Goal: Obtain resource: Download file/media

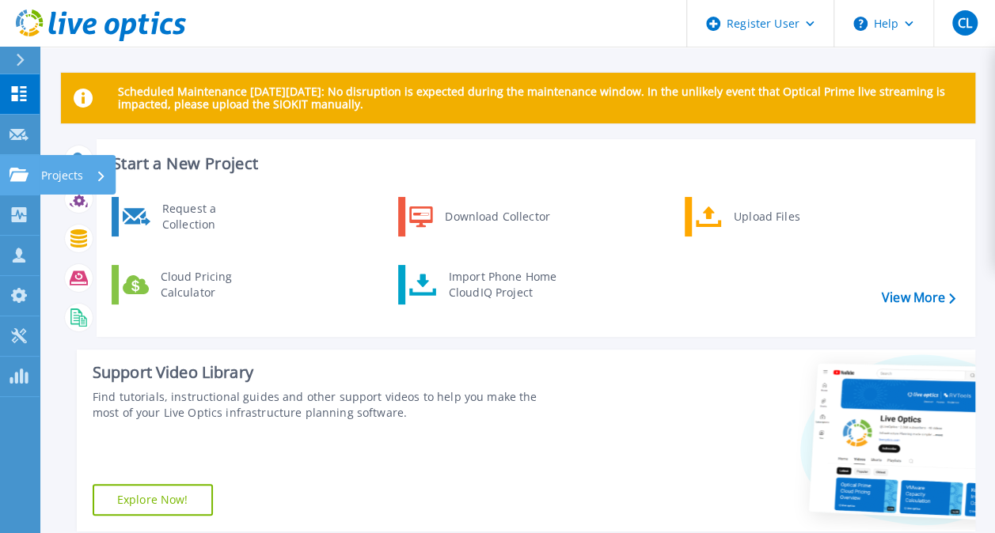
click at [21, 172] on icon at bounding box center [18, 174] width 19 height 13
click at [537, 410] on div "Find tutorials, instructional guides and other support videos to help you make …" at bounding box center [326, 405] width 467 height 32
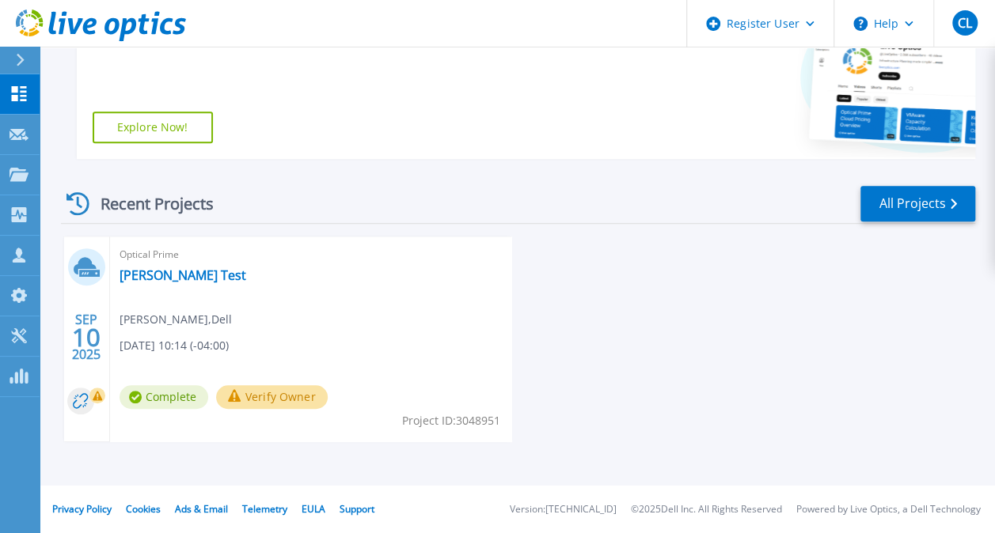
click at [260, 319] on div "Optical Prime [PERSON_NAME] Test [PERSON_NAME] , Dell [DATE] 10:14 (-04:00) Com…" at bounding box center [311, 339] width 402 height 205
click at [164, 331] on div "Optical Prime [PERSON_NAME] Test [PERSON_NAME] , Dell [DATE] 10:14 (-04:00) Com…" at bounding box center [311, 339] width 402 height 205
click at [82, 275] on icon at bounding box center [89, 273] width 21 height 7
click at [178, 278] on link "[PERSON_NAME] Test" at bounding box center [183, 275] width 127 height 16
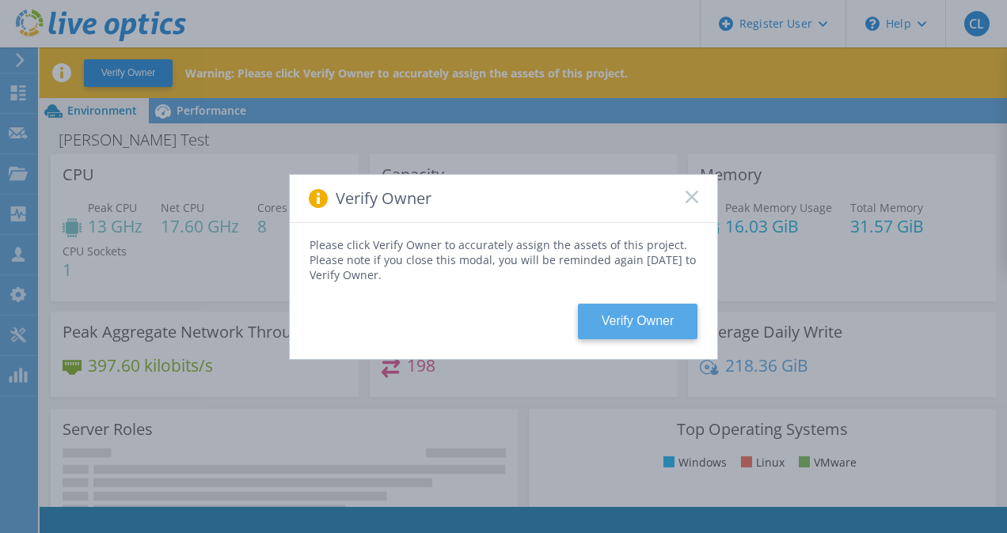
click at [609, 318] on button "Verify Owner" at bounding box center [638, 322] width 120 height 36
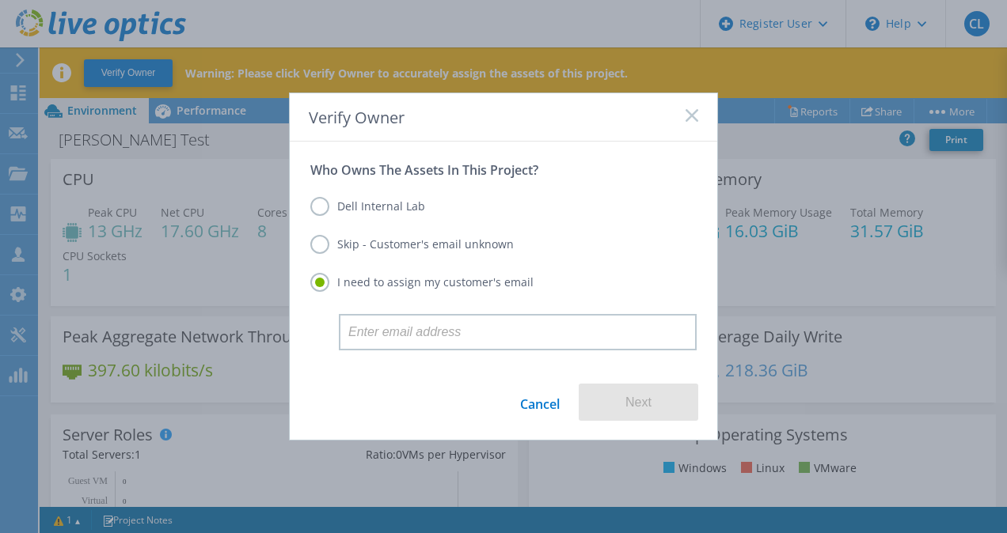
click at [321, 210] on label "Dell Internal Lab" at bounding box center [367, 206] width 115 height 19
click at [0, 0] on input "Dell Internal Lab" at bounding box center [0, 0] width 0 height 0
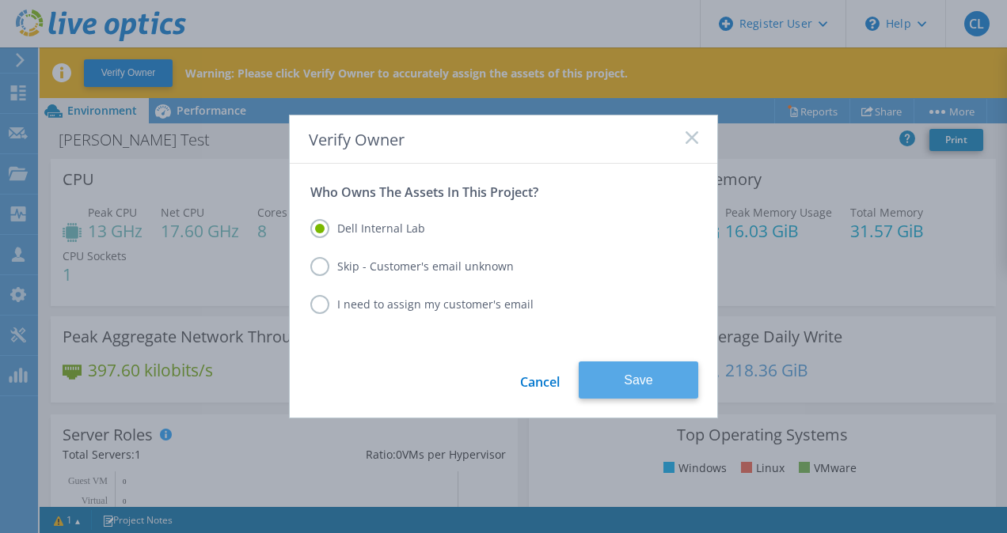
click at [616, 371] on button "Save" at bounding box center [639, 380] width 120 height 37
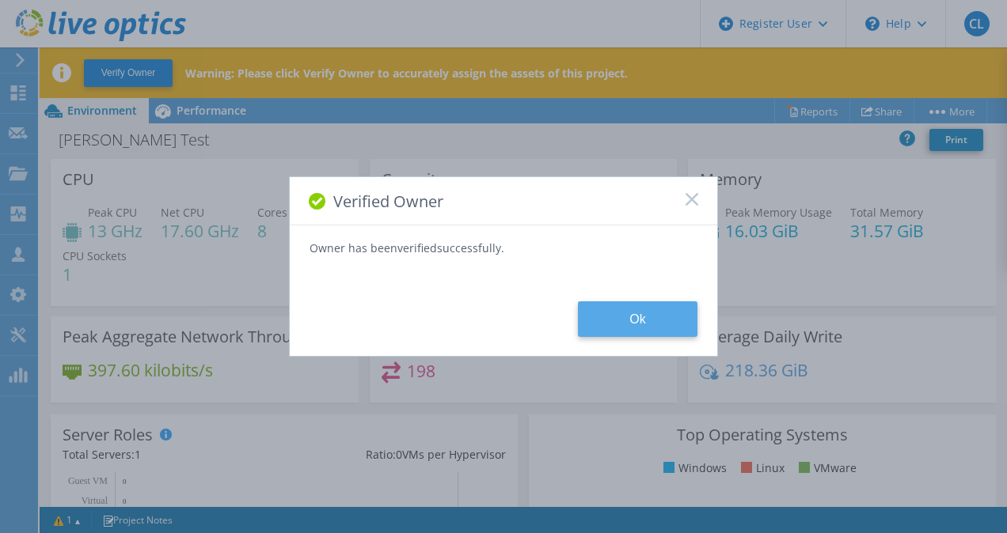
click at [627, 312] on button "Ok" at bounding box center [638, 320] width 120 height 36
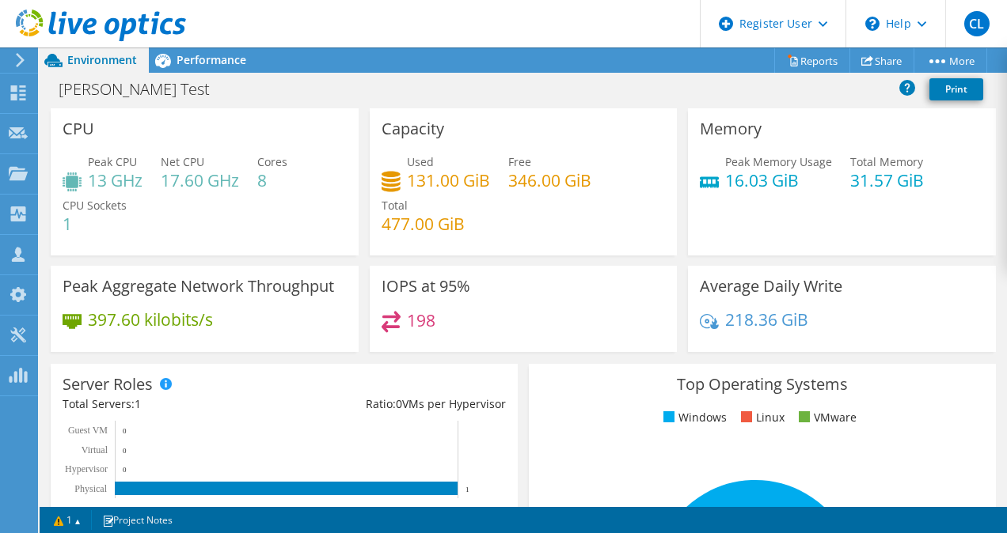
click at [19, 64] on use at bounding box center [20, 60] width 9 height 14
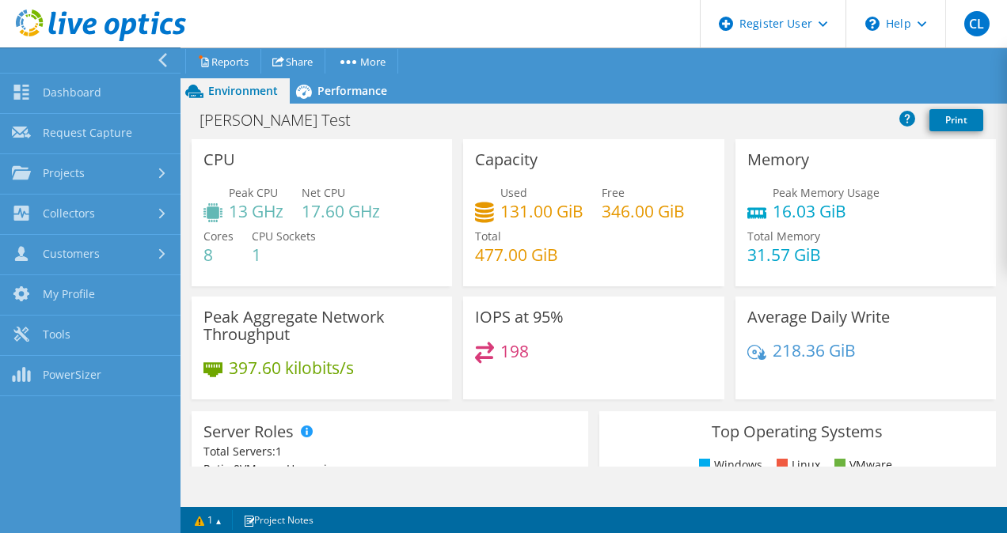
click at [164, 55] on use at bounding box center [162, 60] width 9 height 14
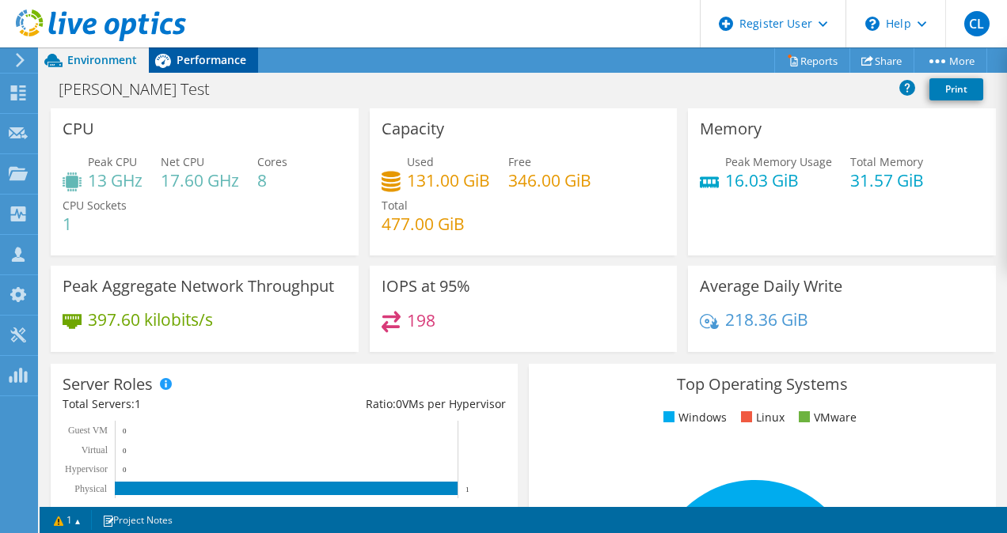
click at [229, 55] on span "Performance" at bounding box center [211, 59] width 70 height 15
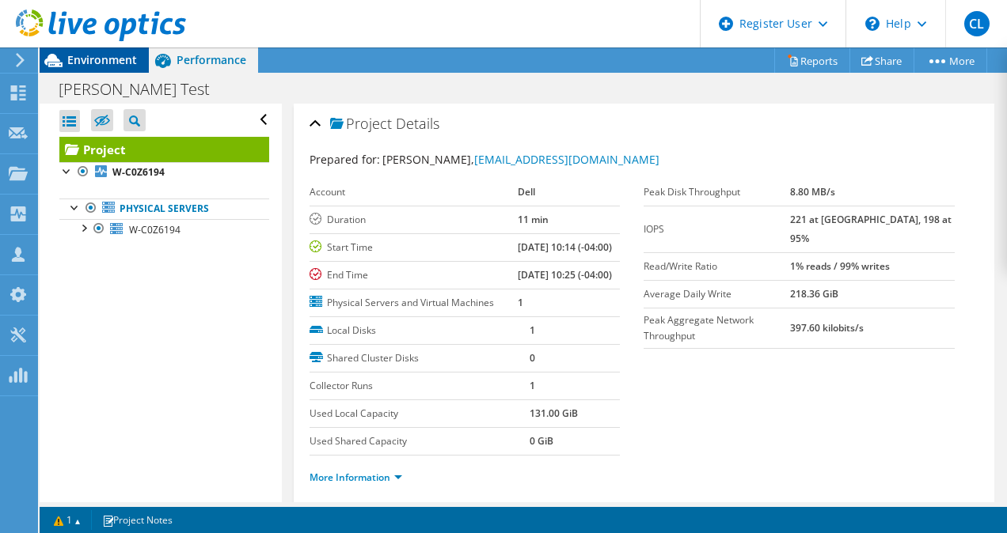
click at [97, 55] on span "Environment" at bounding box center [102, 59] width 70 height 15
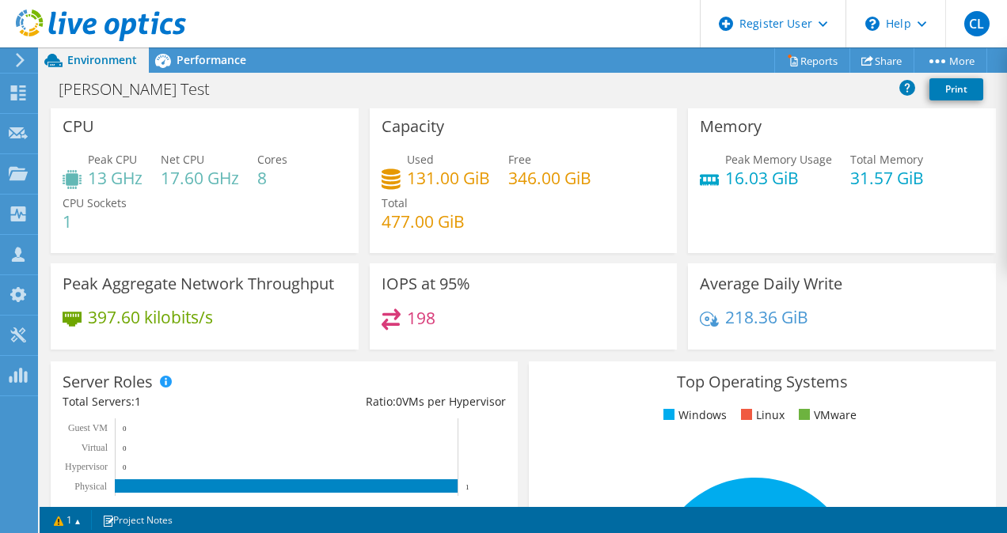
scroll to position [3, 0]
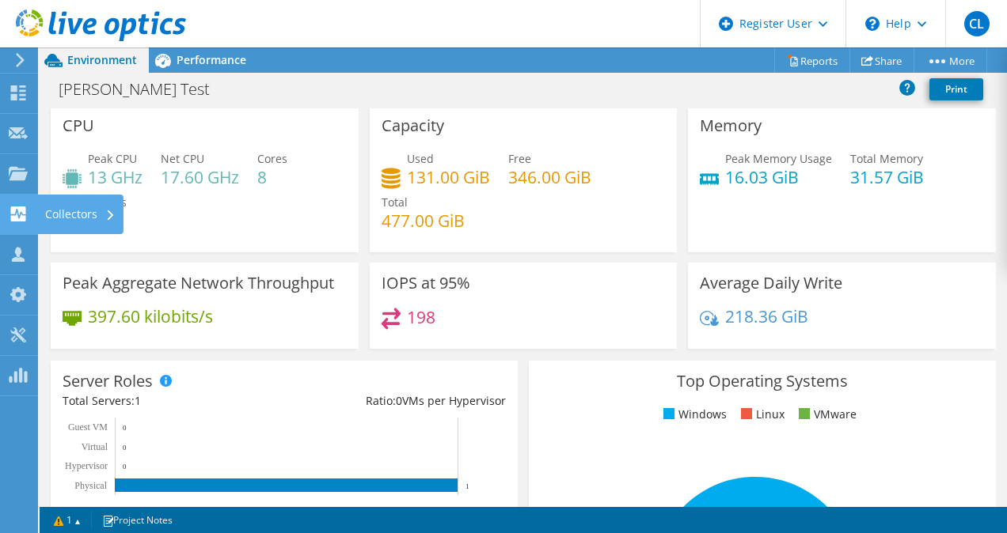
click at [19, 218] on use at bounding box center [18, 214] width 15 height 15
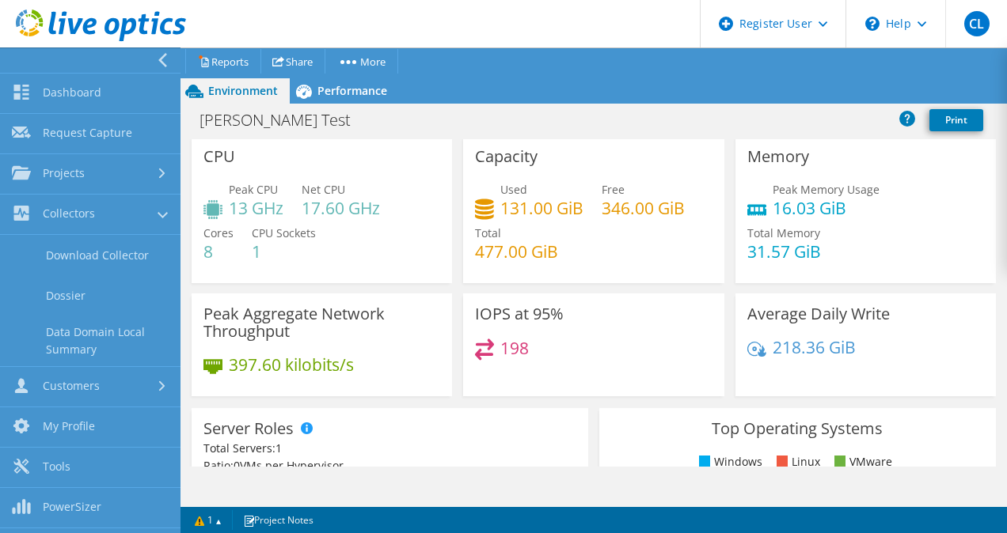
click at [233, 169] on div "CPU Peak CPU 13 GHz Net CPU 17.60 GHz Cores 8 CPU Sockets 1" at bounding box center [322, 209] width 260 height 147
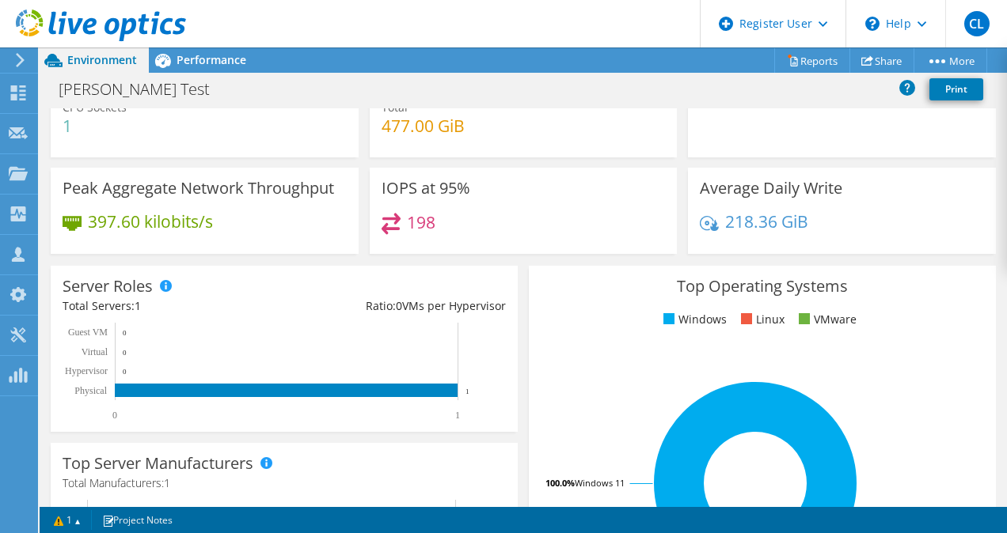
scroll to position [0, 0]
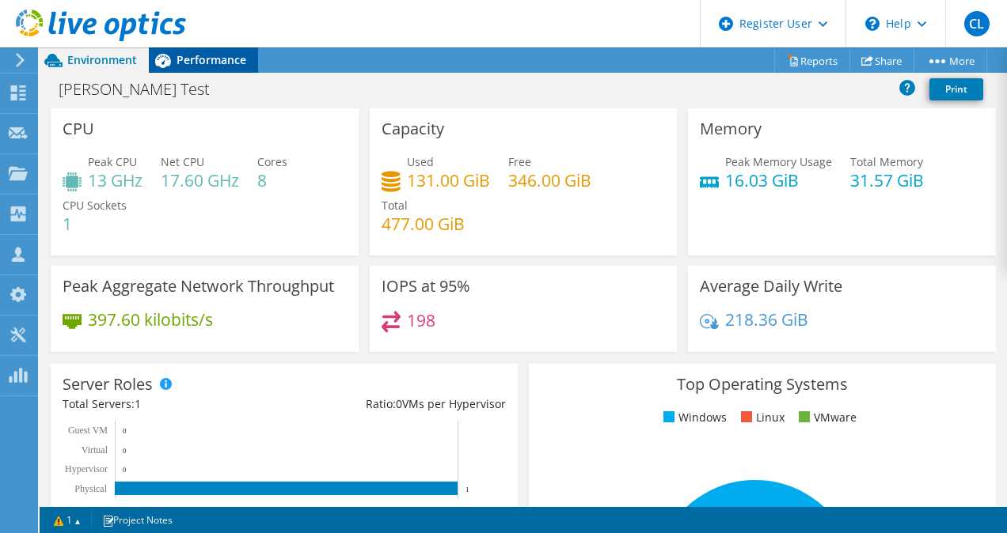
click at [206, 63] on span "Performance" at bounding box center [211, 59] width 70 height 15
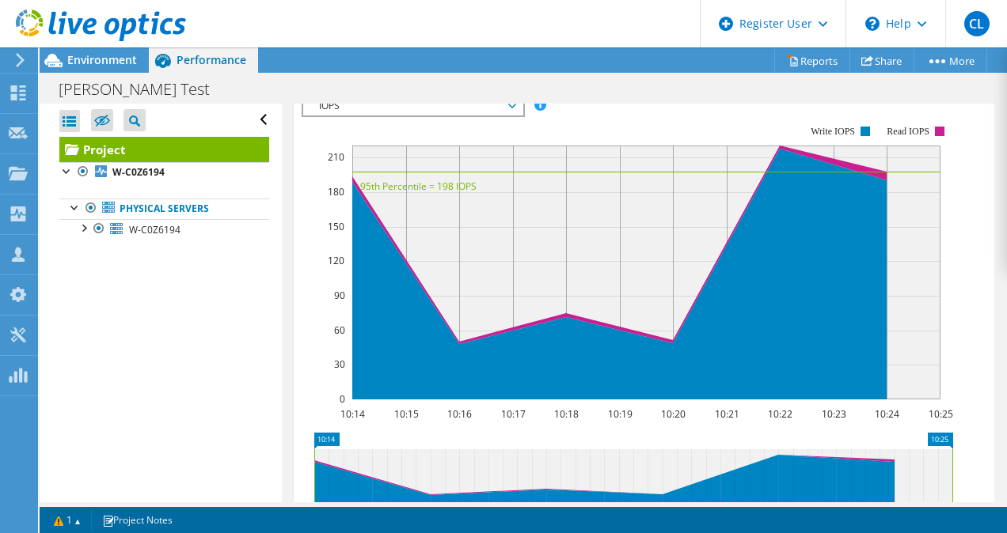
scroll to position [473, 0]
click at [510, 116] on span "IOPS" at bounding box center [412, 106] width 203 height 19
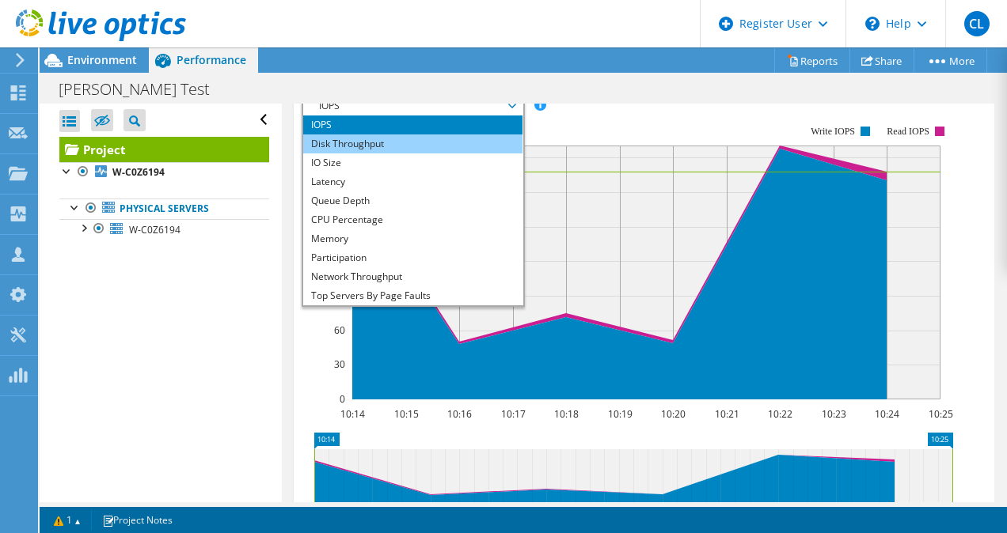
click at [377, 154] on li "Disk Throughput" at bounding box center [412, 144] width 219 height 19
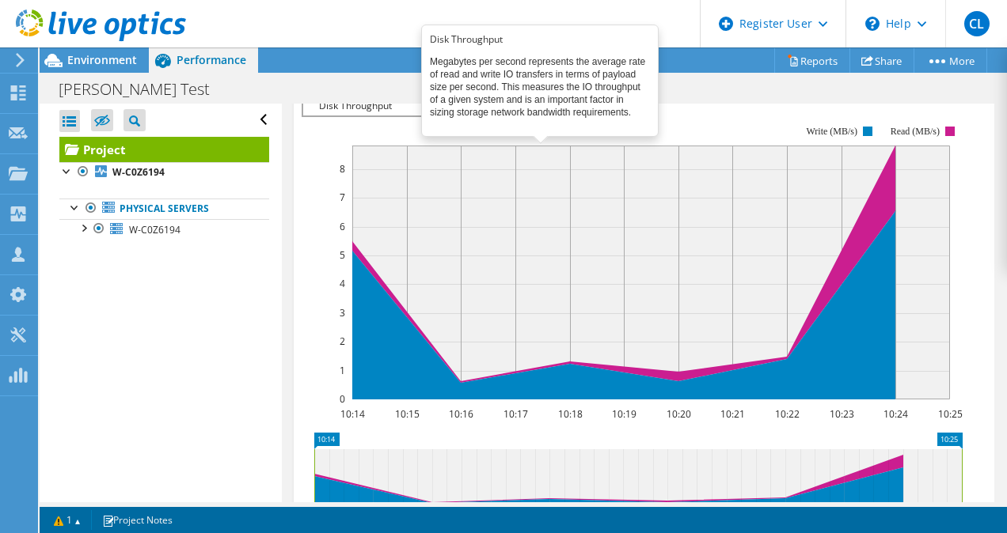
click at [537, 110] on span at bounding box center [539, 104] width 11 height 11
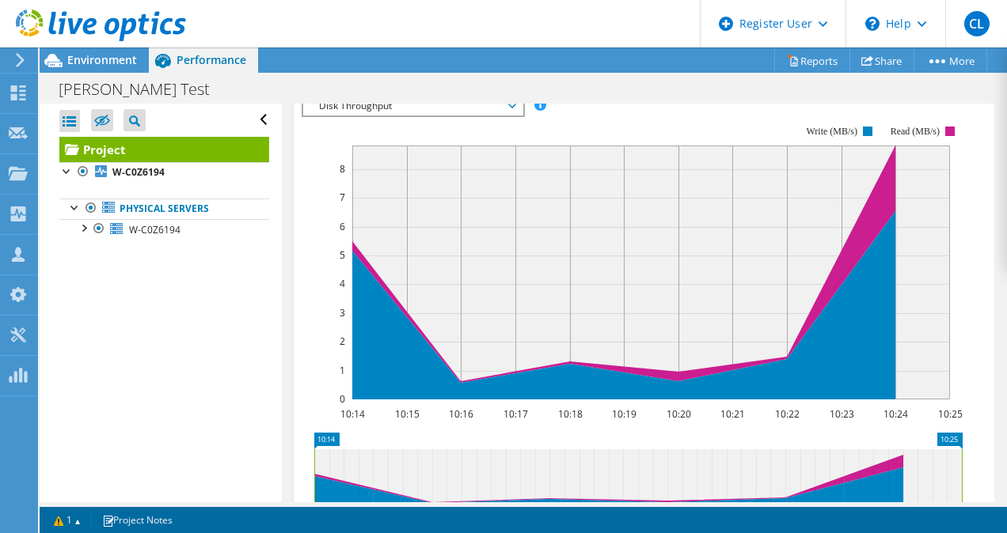
click at [499, 116] on span "Disk Throughput" at bounding box center [412, 106] width 203 height 19
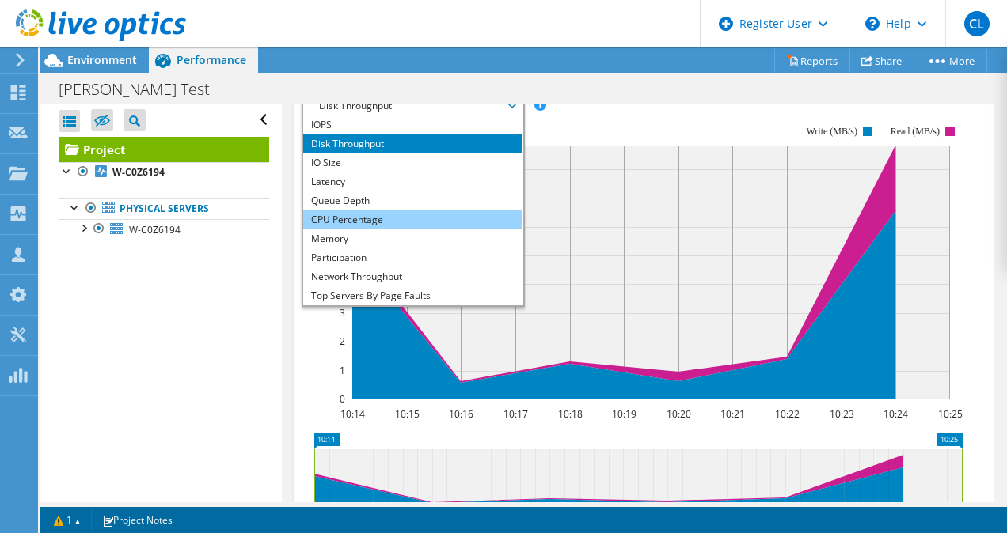
click at [417, 230] on li "CPU Percentage" at bounding box center [412, 220] width 219 height 19
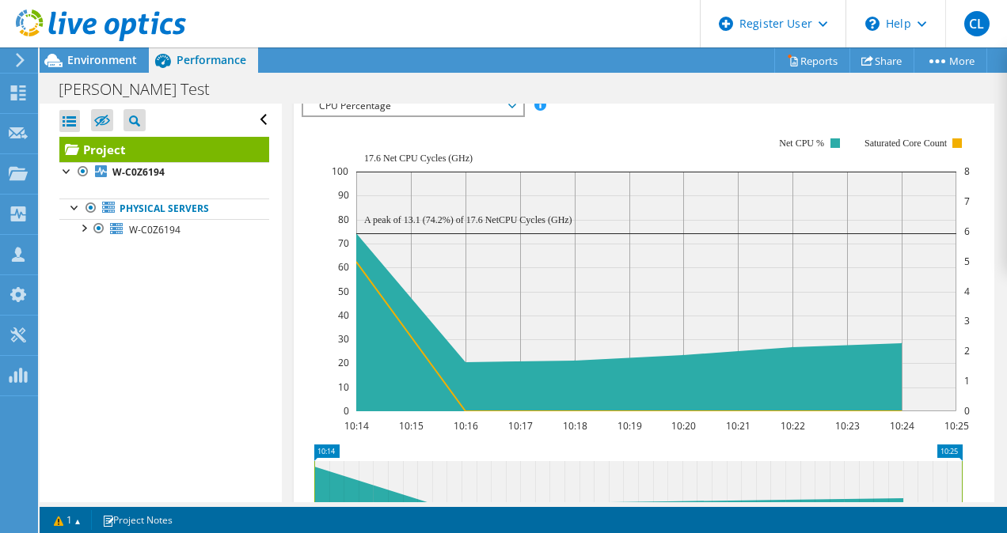
click at [500, 116] on span "CPU Percentage" at bounding box center [412, 106] width 203 height 19
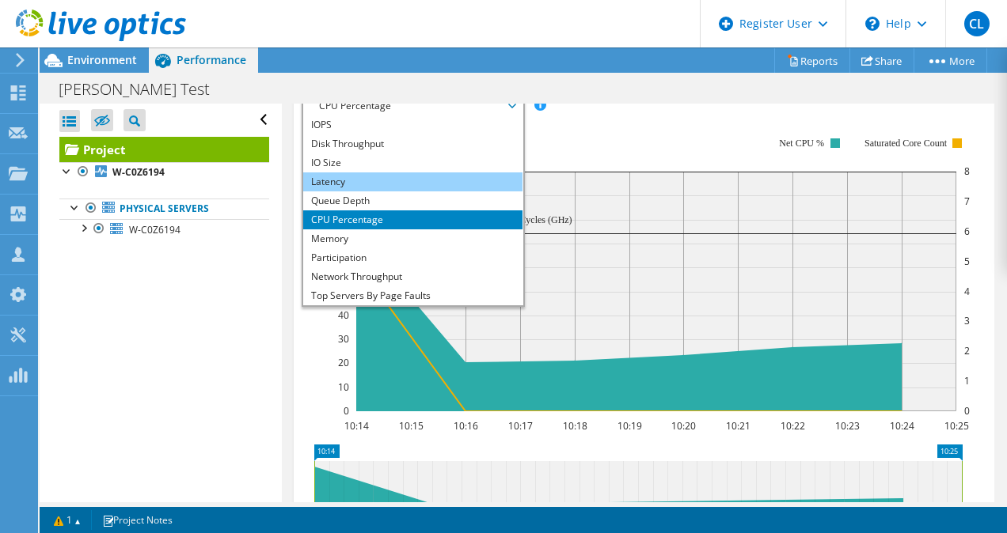
click at [385, 192] on li "Latency" at bounding box center [412, 182] width 219 height 19
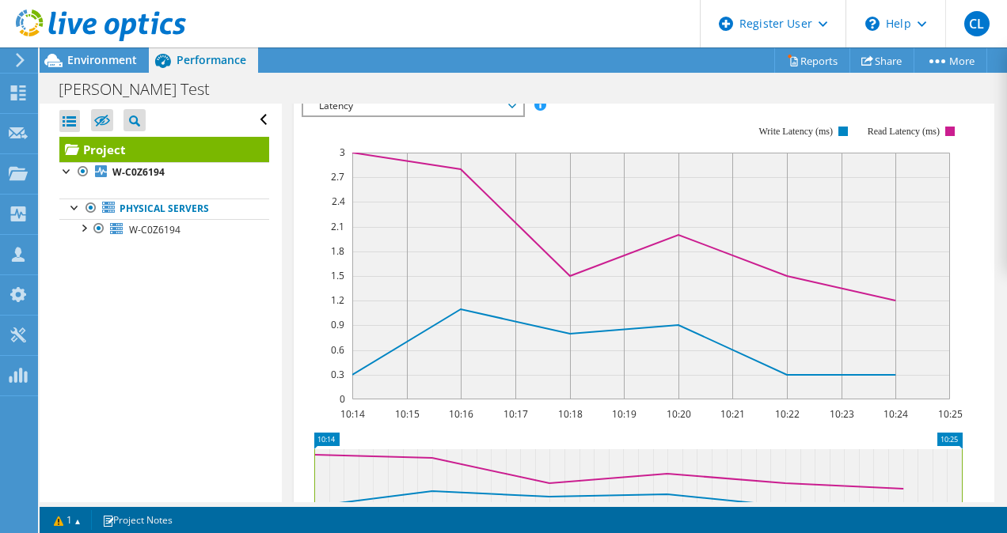
click at [510, 116] on span "Latency" at bounding box center [412, 106] width 203 height 19
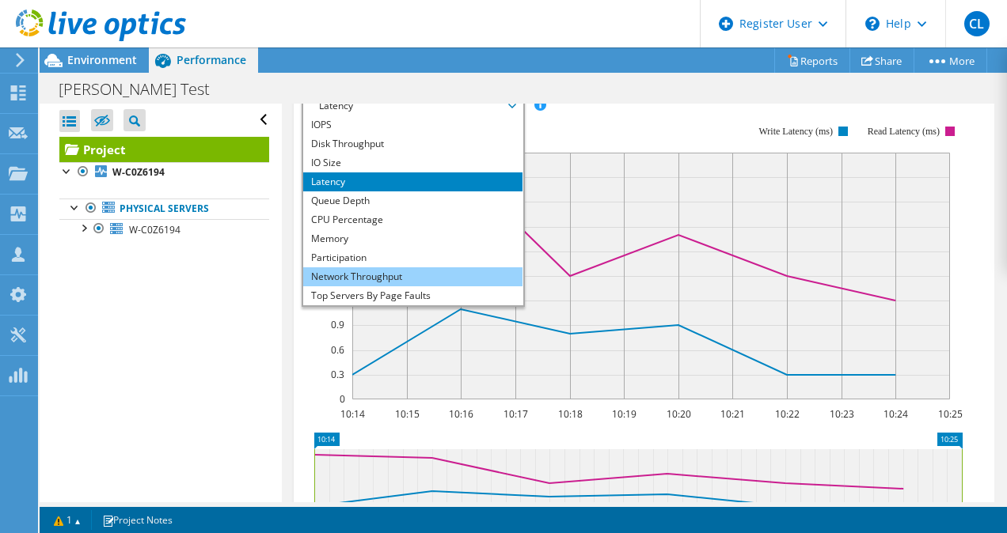
scroll to position [57, 0]
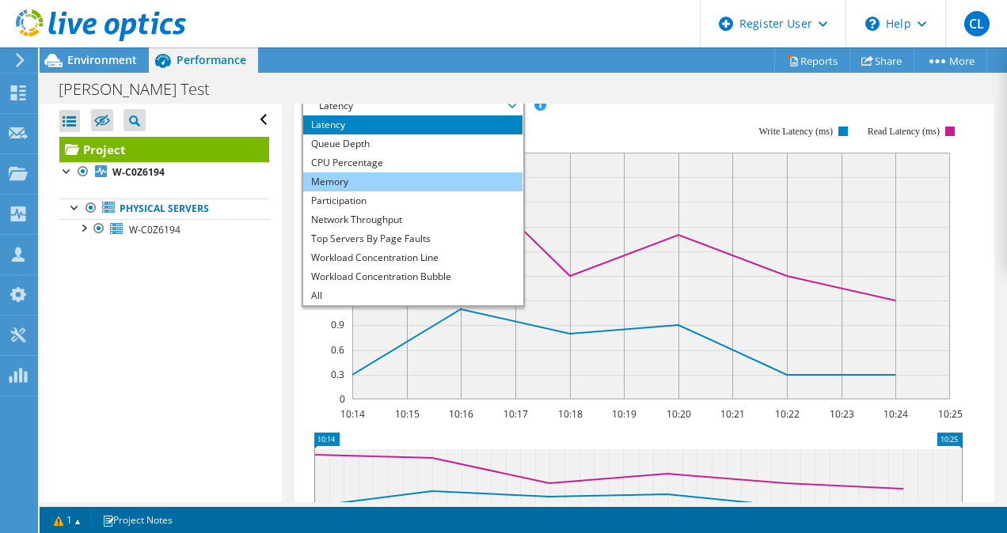
click at [384, 192] on li "Memory" at bounding box center [412, 182] width 219 height 19
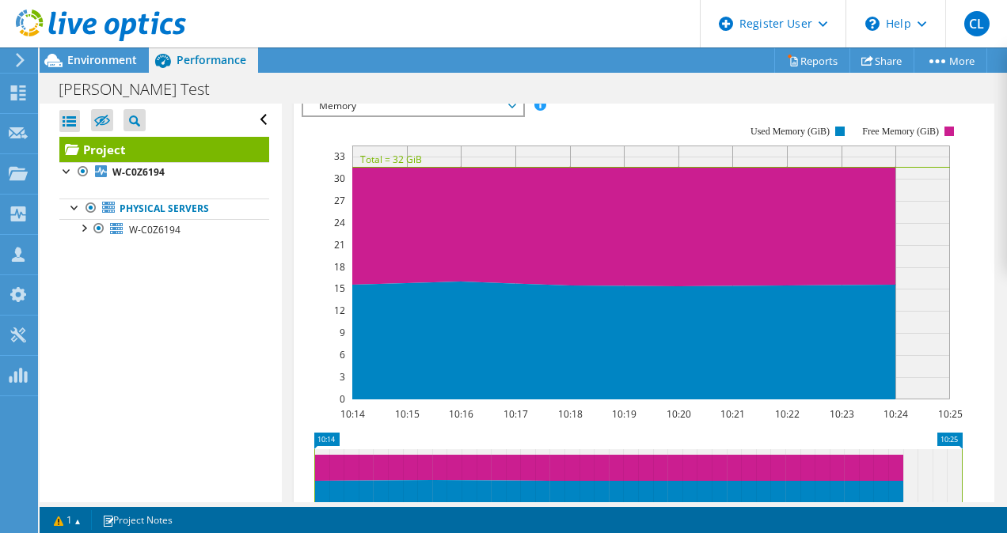
click at [495, 116] on span "Memory" at bounding box center [412, 106] width 203 height 19
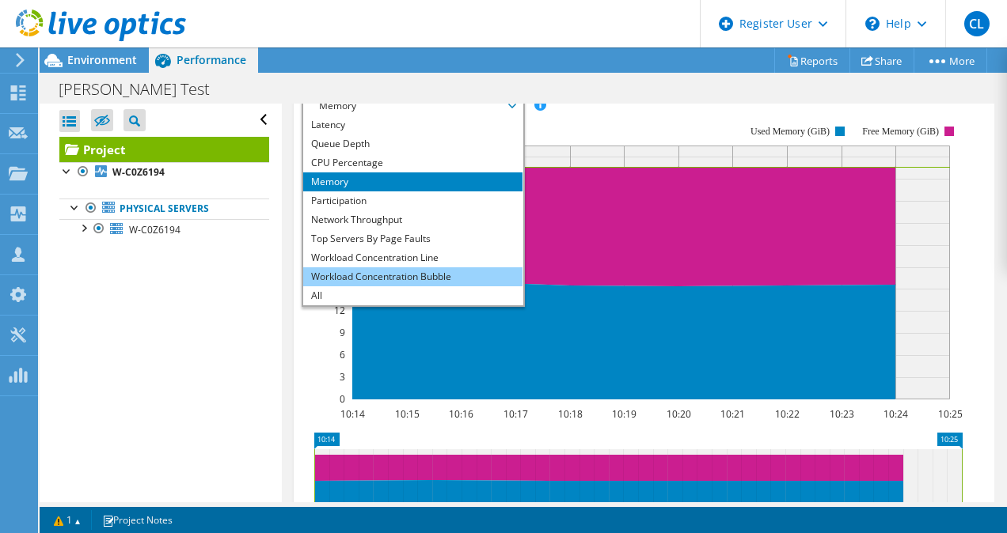
click at [419, 286] on li "Workload Concentration Bubble" at bounding box center [412, 276] width 219 height 19
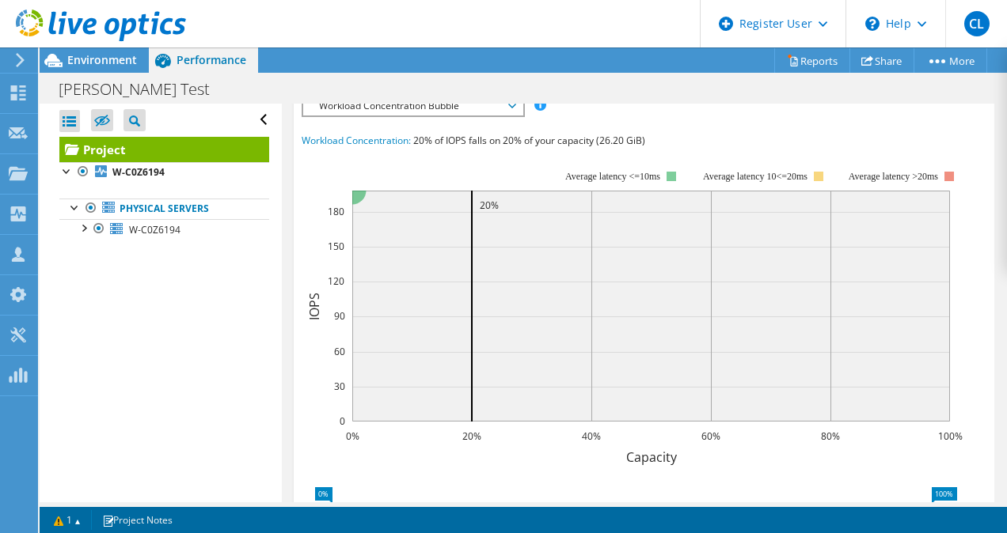
click at [477, 116] on span "Workload Concentration Bubble" at bounding box center [412, 106] width 203 height 19
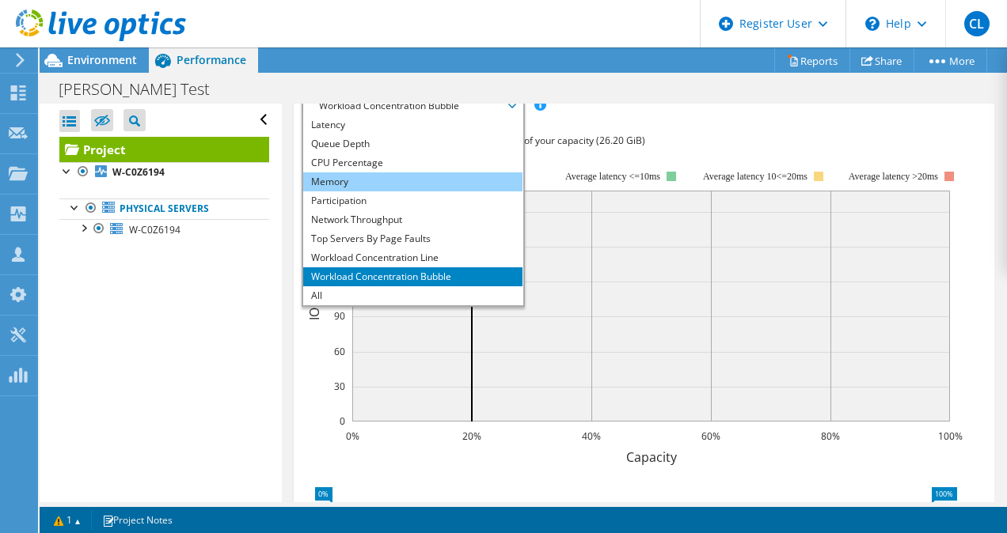
click at [381, 192] on li "Memory" at bounding box center [412, 182] width 219 height 19
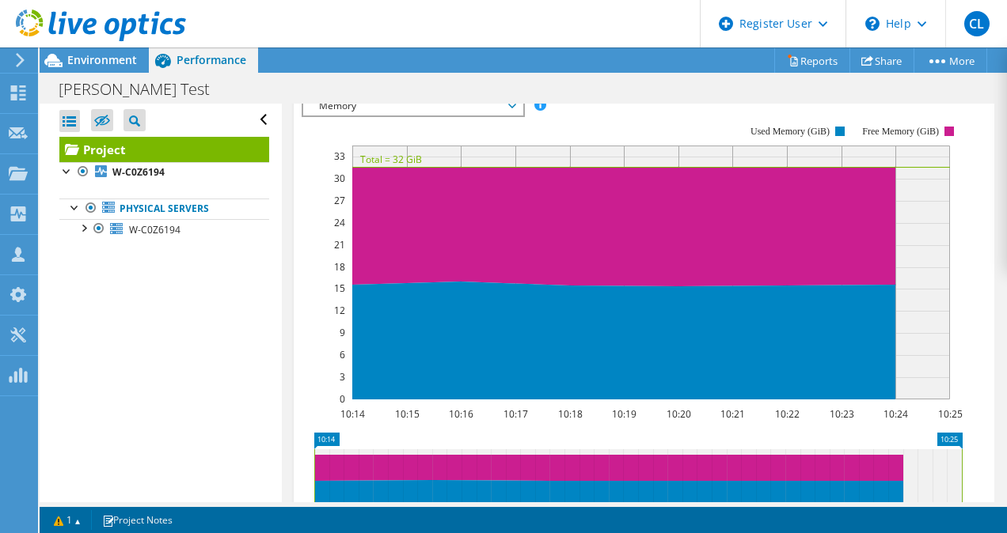
click at [513, 116] on span "Memory" at bounding box center [412, 106] width 203 height 19
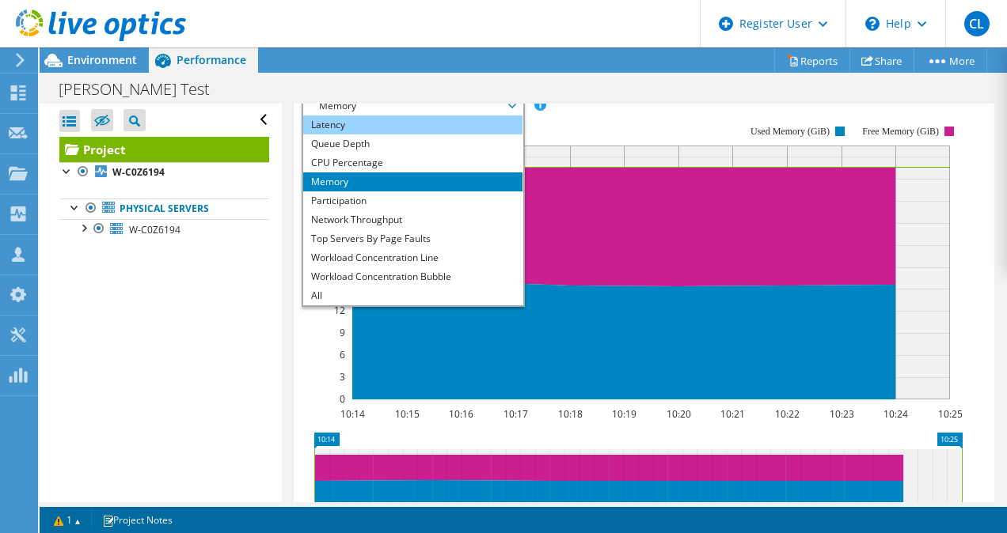
click at [400, 135] on li "Latency" at bounding box center [412, 125] width 219 height 19
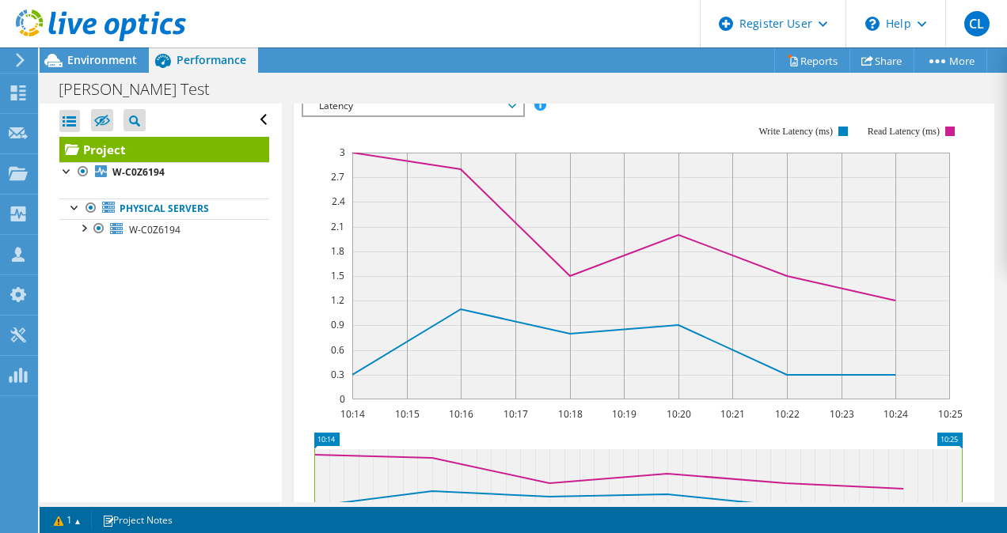
click at [423, 116] on span "Latency" at bounding box center [412, 106] width 203 height 19
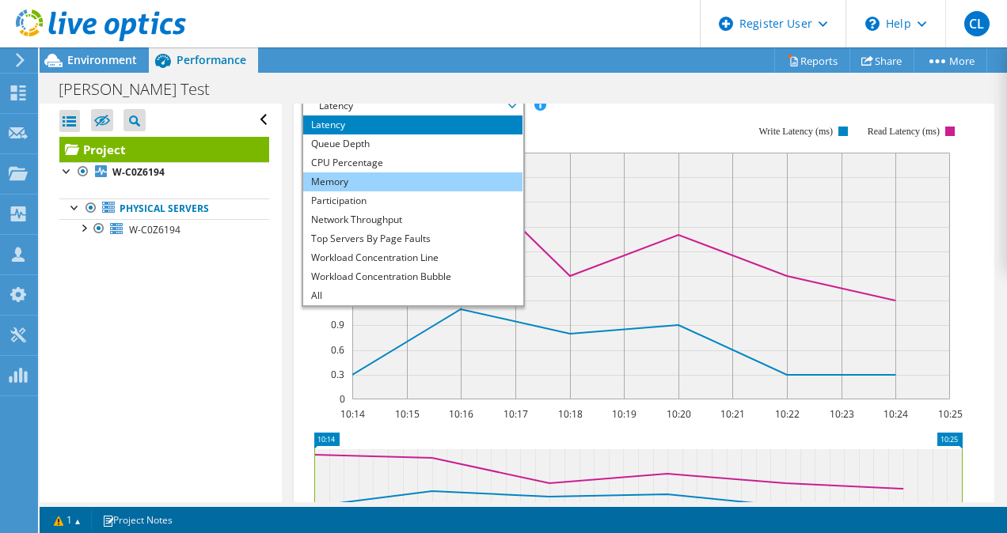
scroll to position [0, 0]
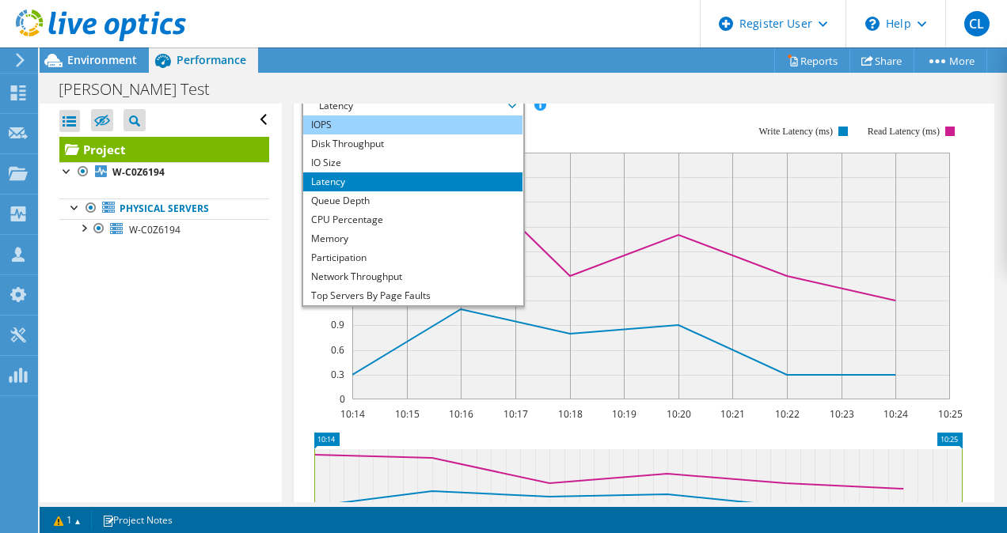
click at [399, 135] on li "IOPS" at bounding box center [412, 125] width 219 height 19
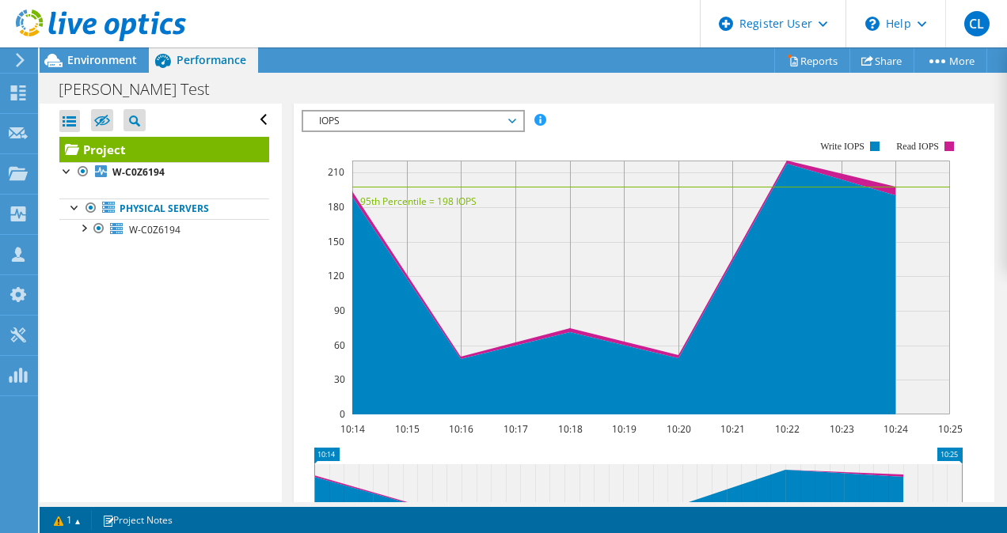
scroll to position [458, 0]
click at [488, 131] on span "IOPS" at bounding box center [412, 121] width 203 height 19
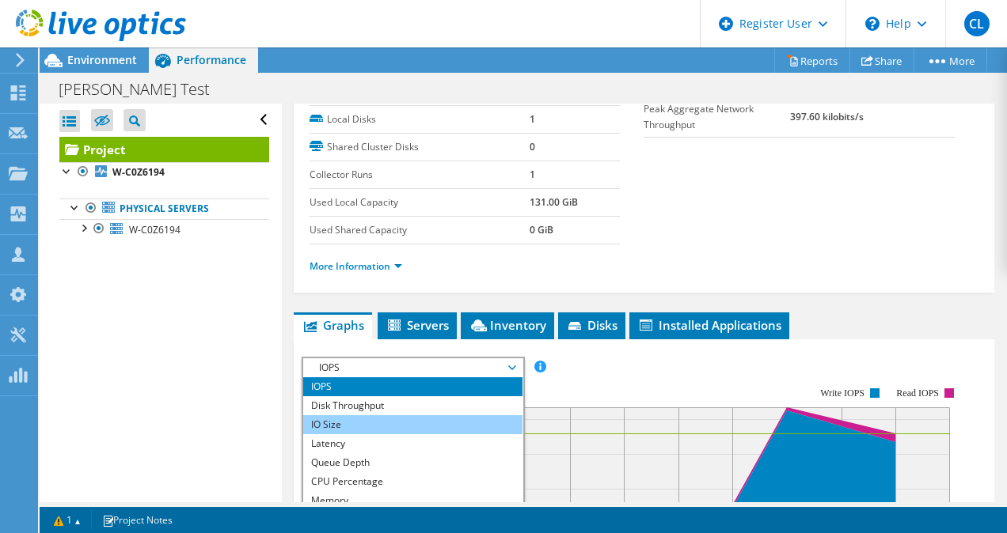
scroll to position [208, 0]
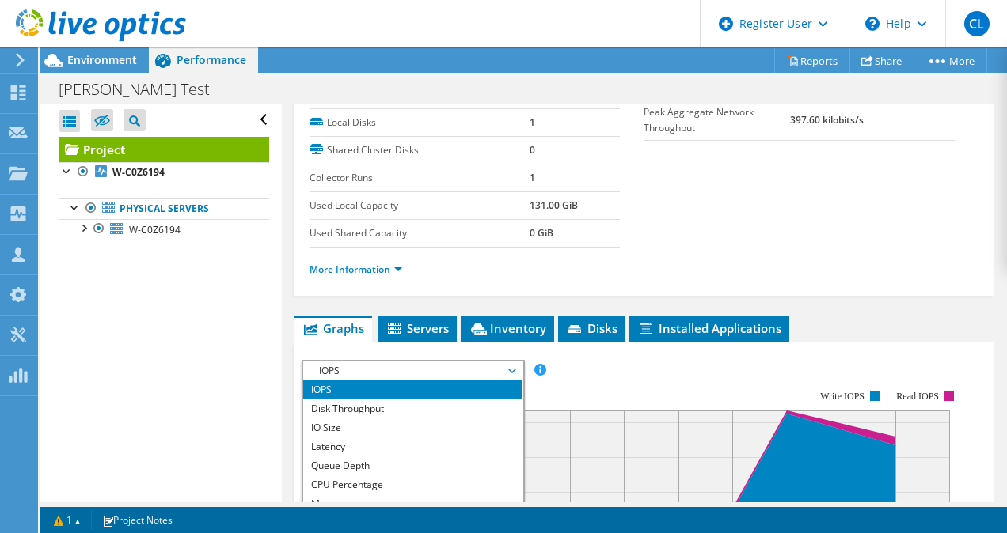
click at [597, 423] on rect at bounding box center [632, 528] width 661 height 317
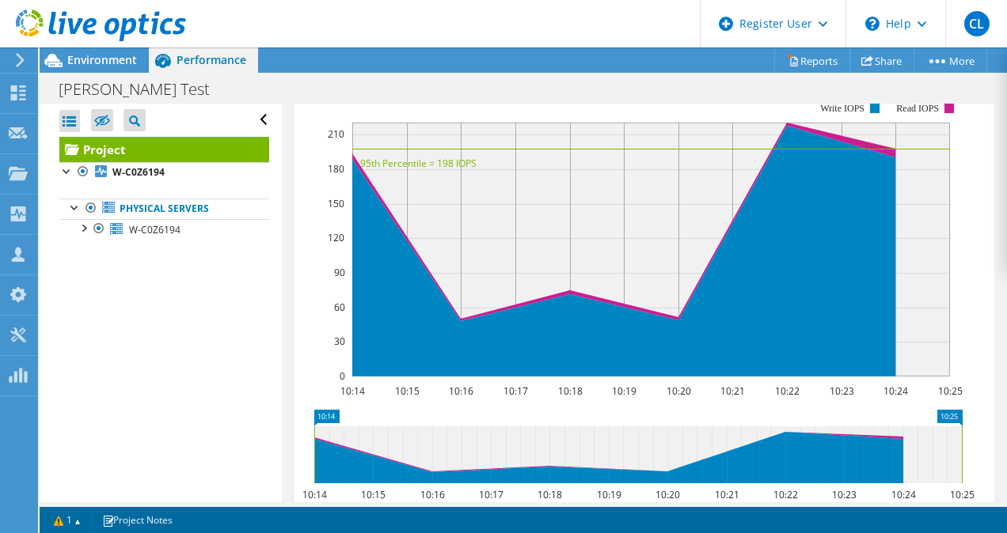
scroll to position [497, 0]
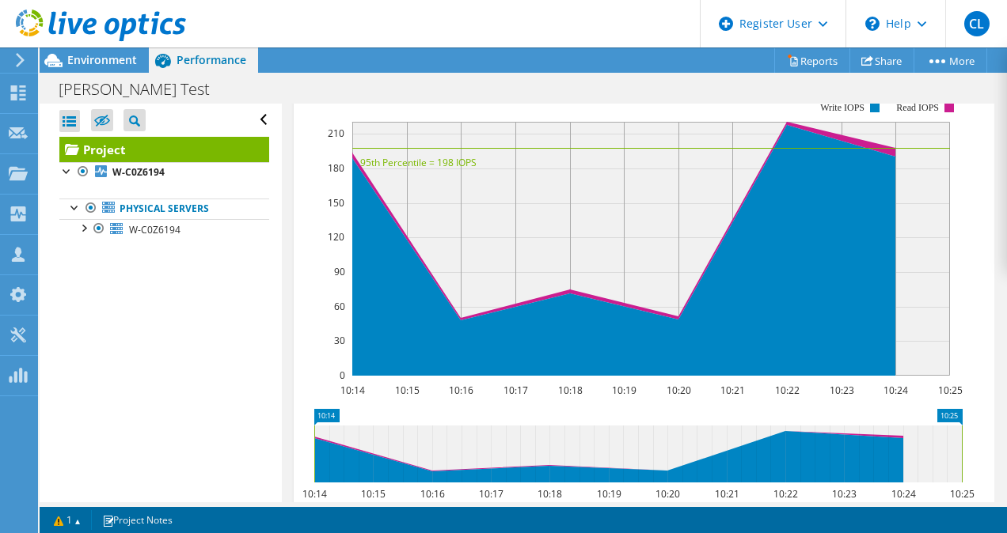
click at [510, 92] on span "IOPS" at bounding box center [412, 82] width 203 height 19
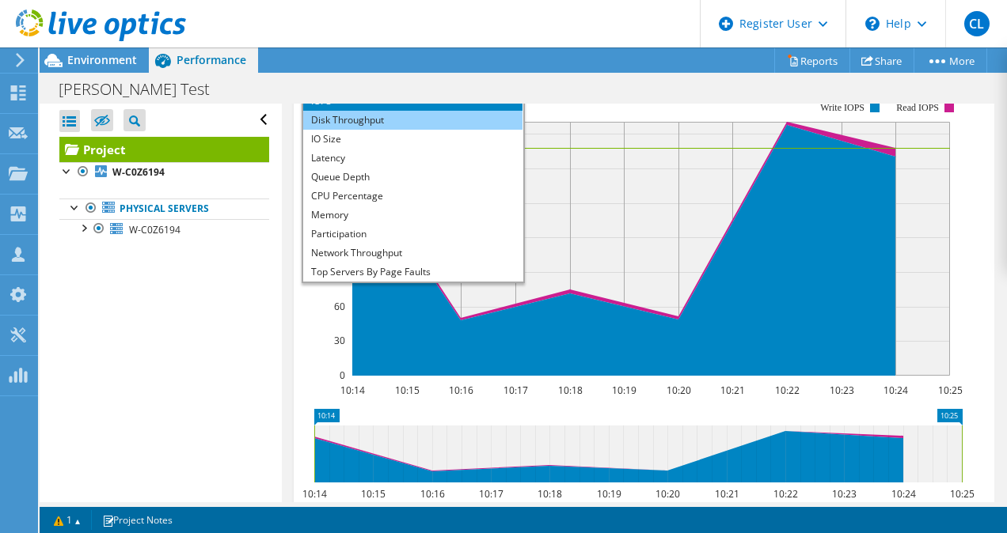
click at [404, 130] on li "Disk Throughput" at bounding box center [412, 120] width 219 height 19
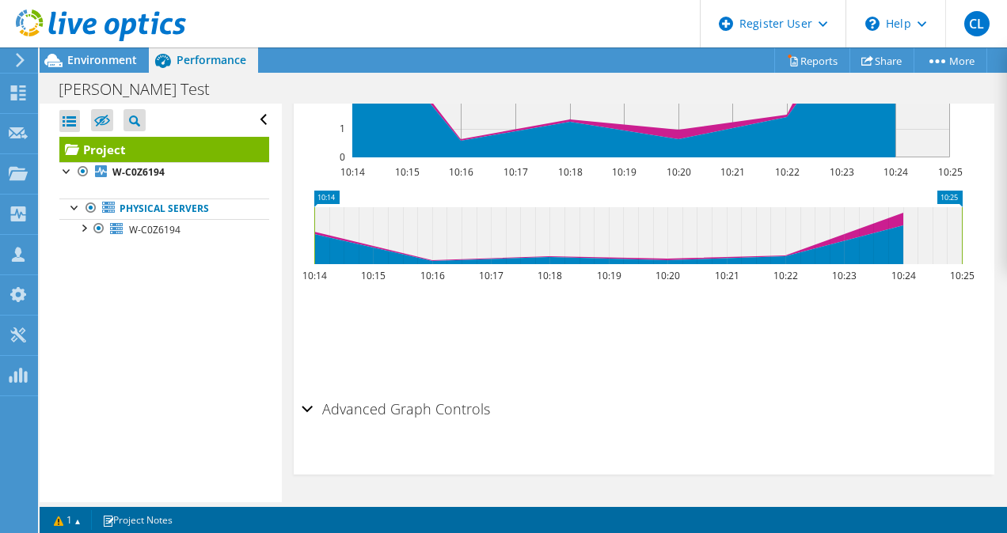
scroll to position [761, 0]
click at [359, 410] on h2 "Advanced Graph Controls" at bounding box center [396, 409] width 188 height 32
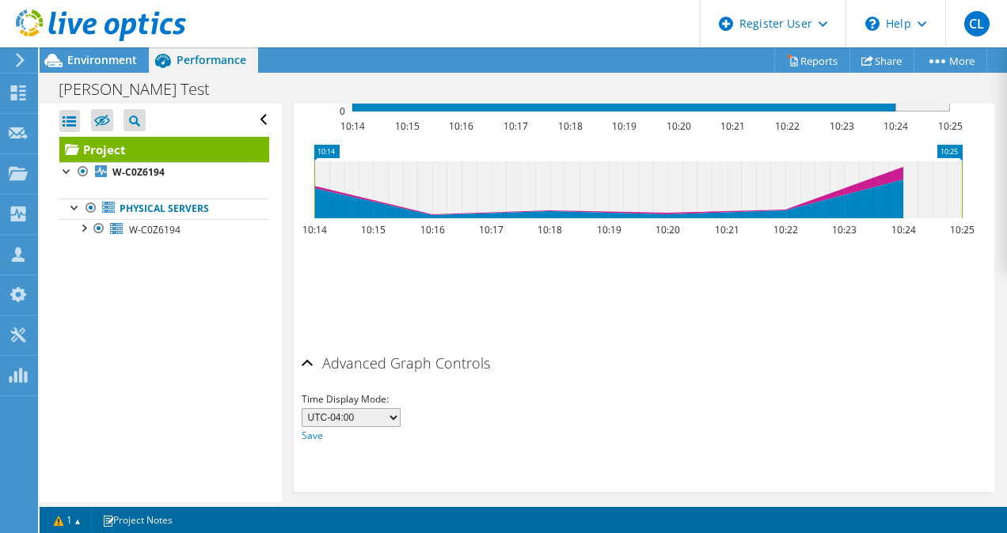
click at [359, 379] on h2 "Advanced Graph Controls" at bounding box center [396, 363] width 188 height 32
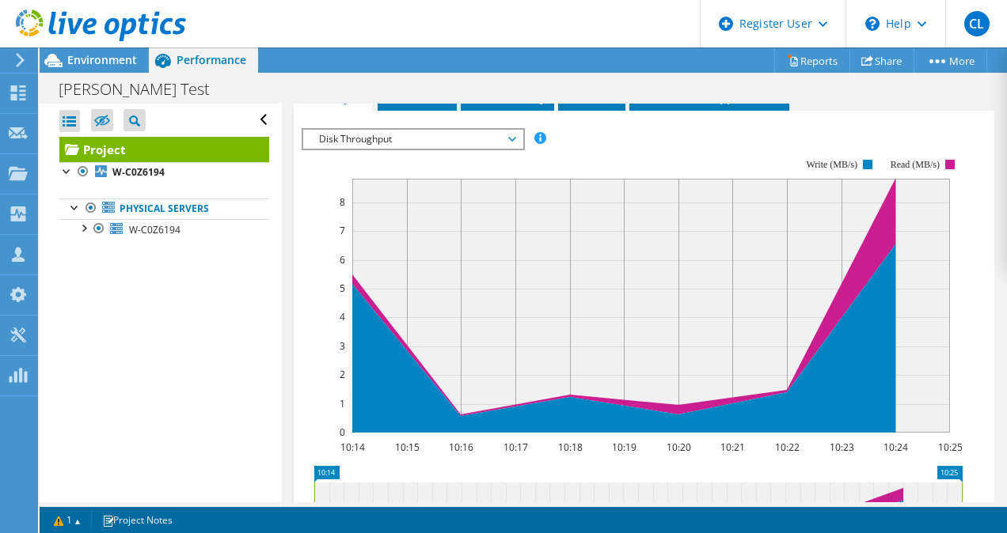
scroll to position [445, 0]
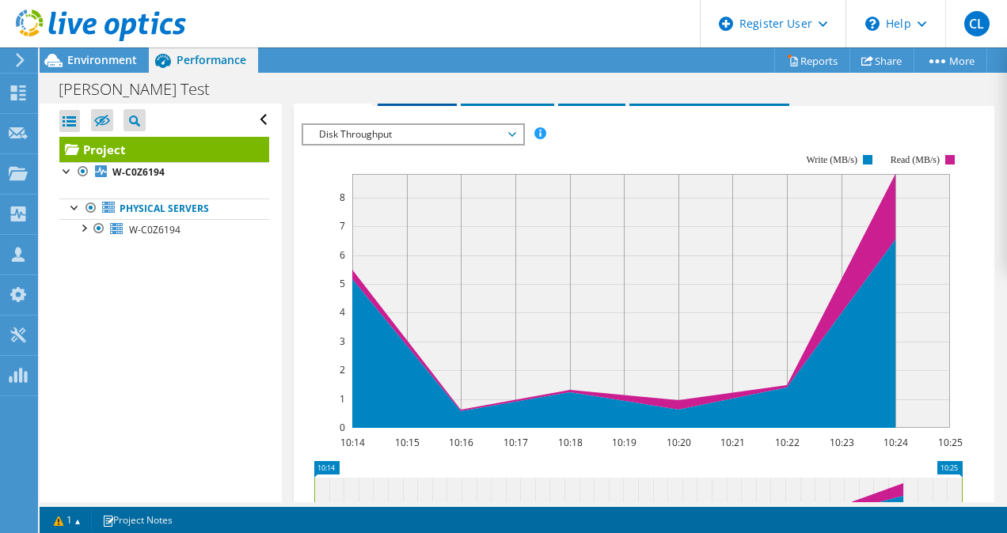
click at [404, 100] on span "Servers" at bounding box center [416, 92] width 63 height 16
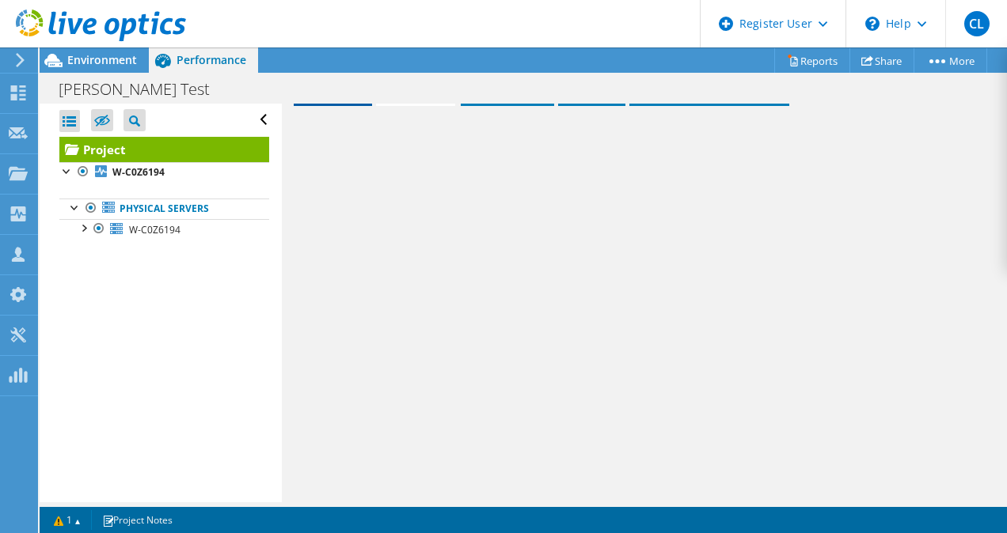
click at [340, 100] on span "Graphs" at bounding box center [333, 92] width 63 height 16
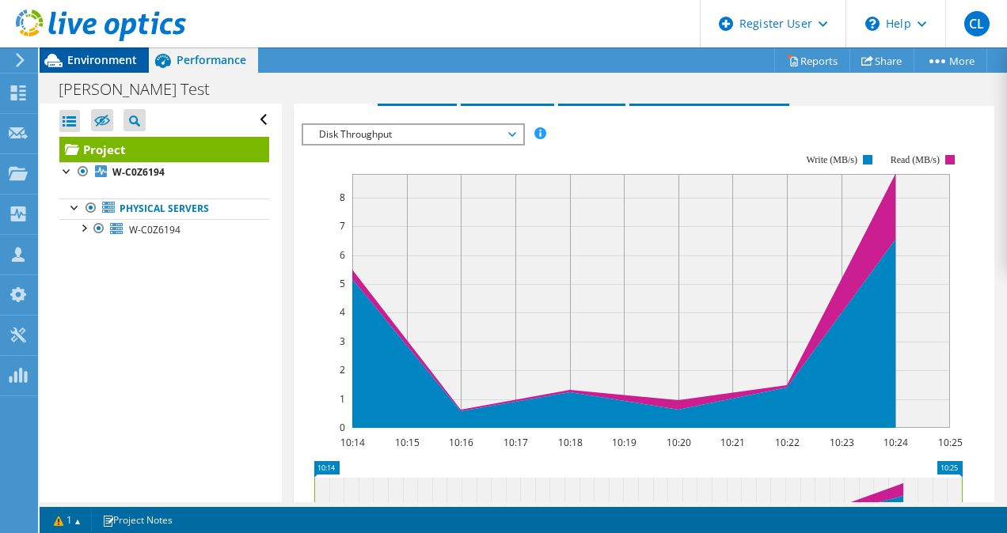
click at [113, 52] on span "Environment" at bounding box center [102, 59] width 70 height 15
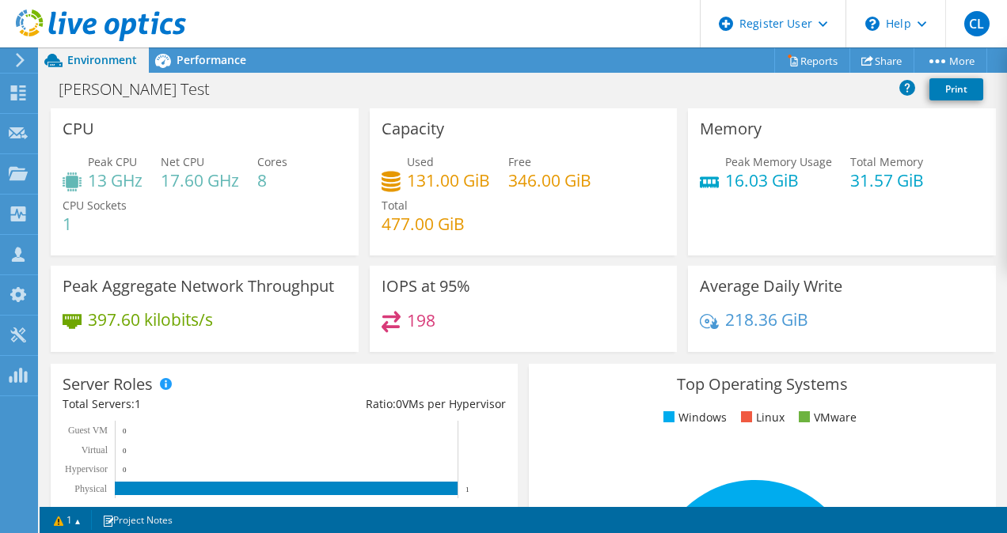
click at [13, 59] on div at bounding box center [17, 60] width 17 height 14
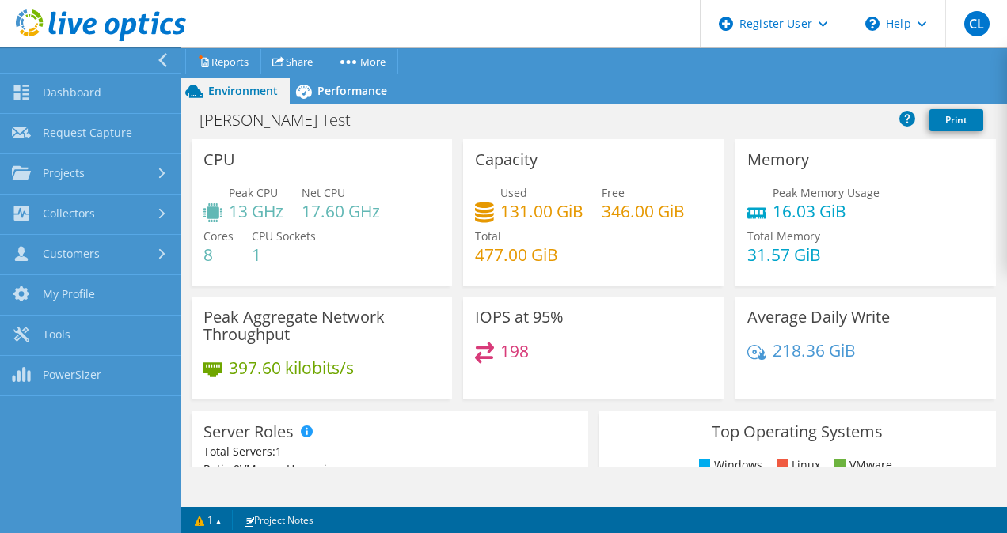
click at [165, 55] on use at bounding box center [162, 60] width 9 height 14
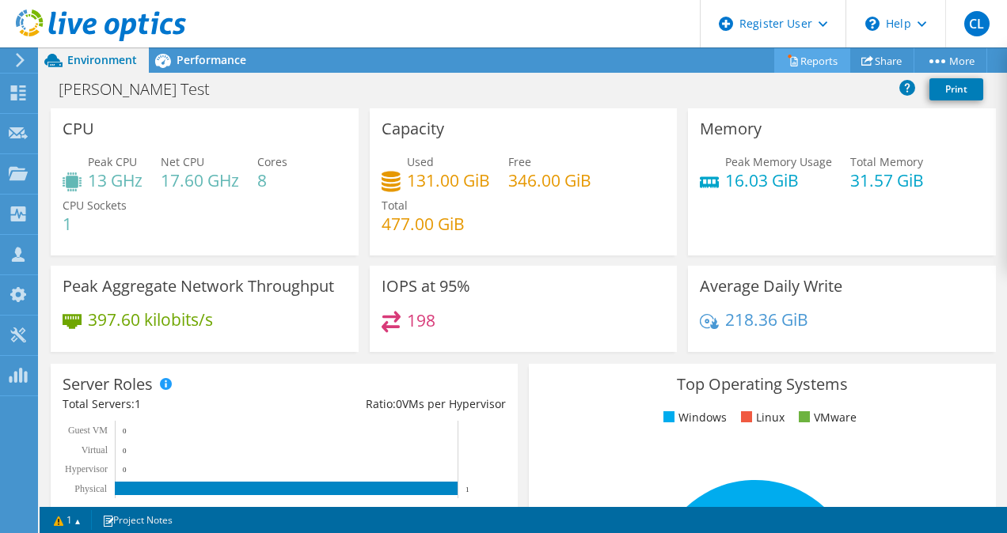
click at [823, 68] on link "Reports" at bounding box center [812, 60] width 76 height 25
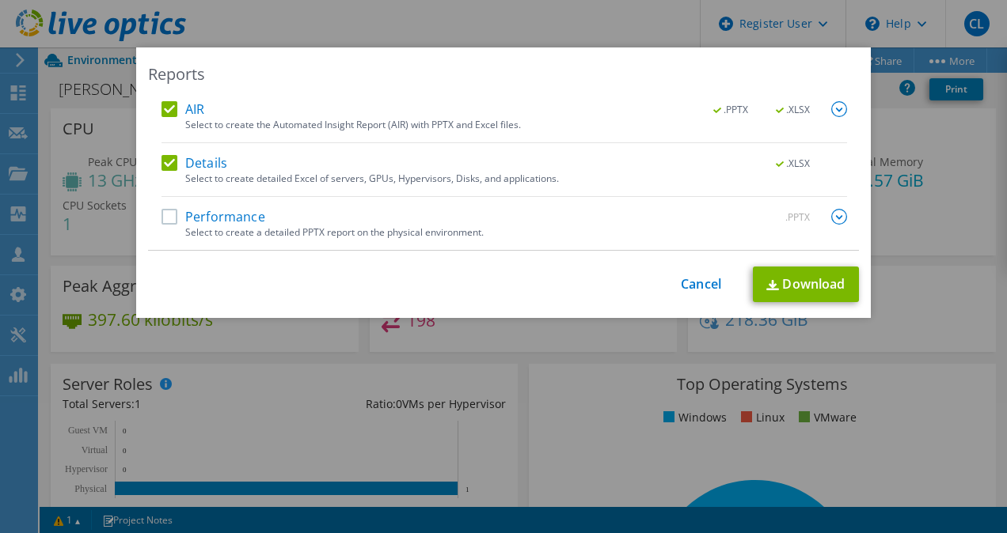
click at [164, 215] on label "Performance" at bounding box center [213, 217] width 104 height 16
click at [0, 0] on input "Performance" at bounding box center [0, 0] width 0 height 0
click at [818, 276] on link "Download" at bounding box center [806, 285] width 106 height 36
